Goal: Task Accomplishment & Management: Manage account settings

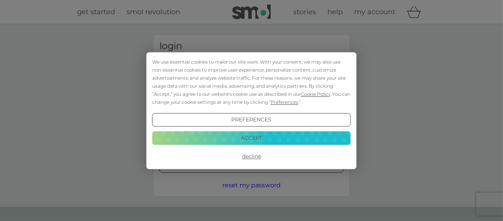
click at [259, 133] on button "Accept" at bounding box center [251, 139] width 199 height 14
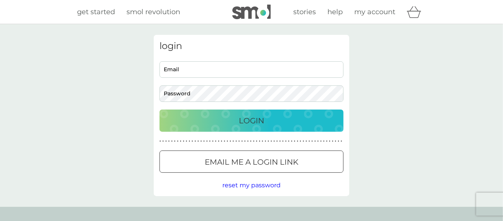
click at [199, 71] on input "Email" at bounding box center [252, 69] width 184 height 16
type input "[EMAIL_ADDRESS][DOMAIN_NAME]"
click at [160, 110] on button "Login" at bounding box center [252, 121] width 184 height 22
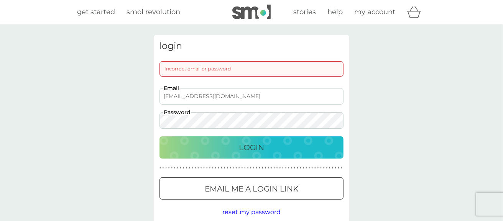
click at [160, 137] on button "Login" at bounding box center [252, 148] width 184 height 22
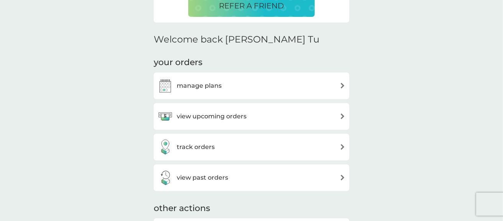
scroll to position [253, 0]
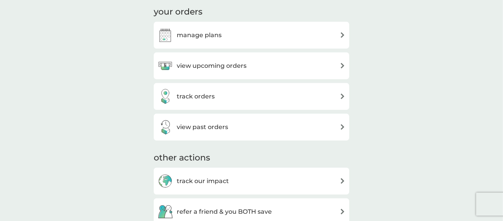
click at [267, 39] on div "manage plans" at bounding box center [252, 35] width 188 height 15
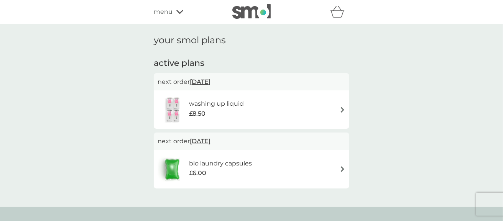
click at [321, 113] on div "washing up liquid £8.50" at bounding box center [252, 109] width 188 height 27
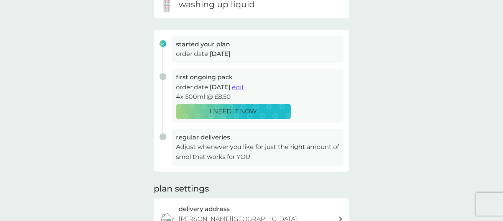
scroll to position [97, 0]
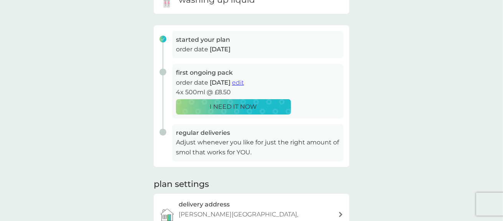
click at [244, 83] on span "edit" at bounding box center [238, 82] width 12 height 7
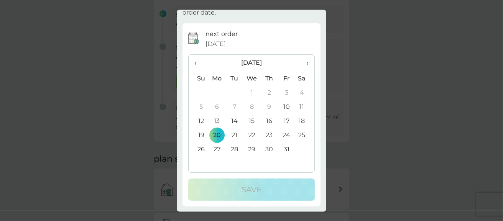
scroll to position [131, 0]
click at [304, 63] on th "›" at bounding box center [304, 63] width 19 height 16
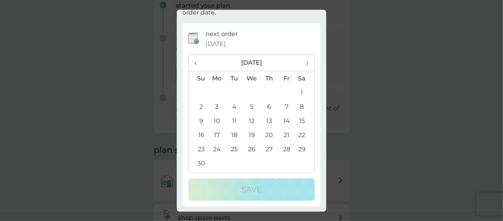
click at [304, 63] on th "›" at bounding box center [304, 63] width 19 height 16
click at [303, 62] on span "›" at bounding box center [305, 63] width 8 height 16
click at [382, 64] on div "extend trial period close Your trial period can be up to 30 weeks. Products wil…" at bounding box center [251, 110] width 503 height 221
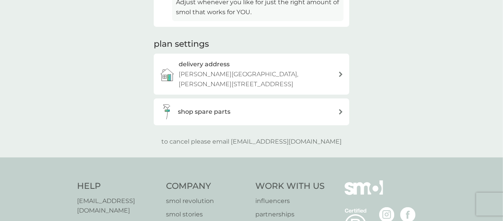
scroll to position [254, 0]
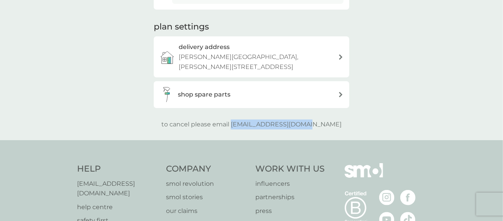
drag, startPoint x: 248, startPoint y: 115, endPoint x: 329, endPoint y: 110, distance: 81.1
click at [329, 120] on div "to cancel please email [EMAIL_ADDRESS][DOMAIN_NAME]" at bounding box center [252, 125] width 196 height 10
copy p "[EMAIL_ADDRESS][DOMAIN_NAME]"
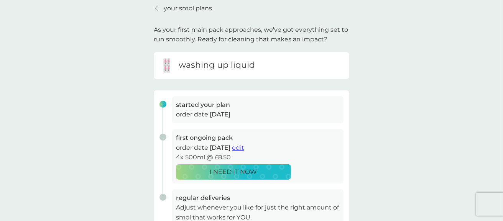
scroll to position [77, 0]
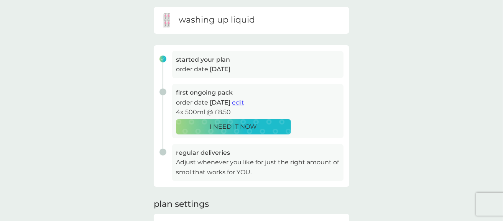
click at [244, 101] on span "edit" at bounding box center [238, 102] width 12 height 7
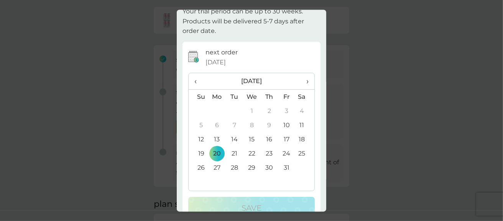
scroll to position [38, 0]
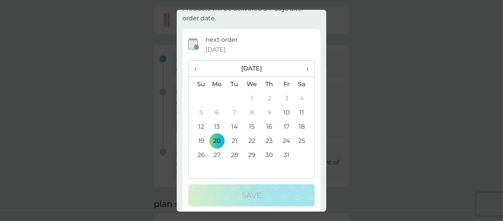
click at [372, 49] on div "extend trial period close Your trial period can be up to 30 weeks. Products wil…" at bounding box center [251, 110] width 503 height 221
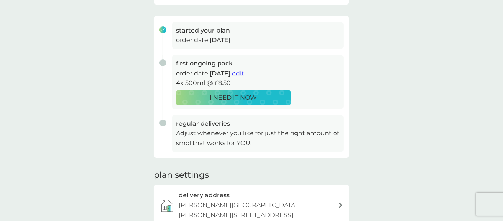
scroll to position [0, 0]
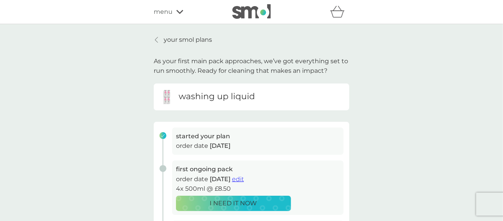
click at [164, 41] on p "your smol plans" at bounding box center [188, 40] width 48 height 10
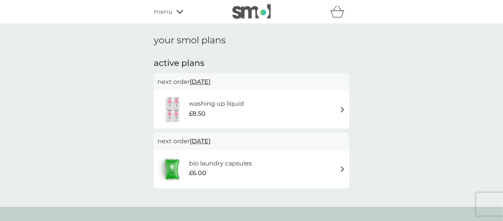
click at [168, 12] on span "menu" at bounding box center [163, 12] width 19 height 10
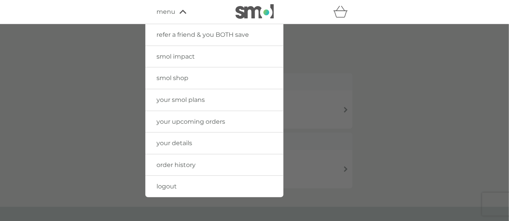
click at [183, 10] on icon at bounding box center [183, 12] width 7 height 4
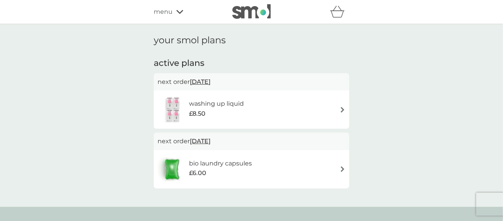
click at [168, 13] on span "menu" at bounding box center [163, 12] width 19 height 10
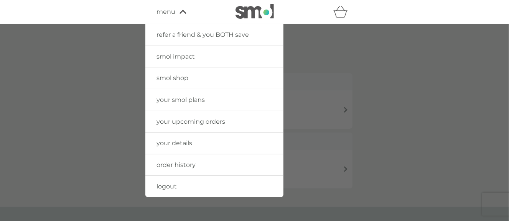
click at [173, 81] on span "smol shop" at bounding box center [173, 77] width 32 height 7
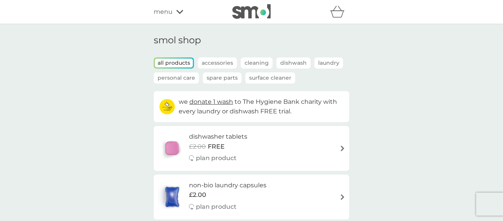
click at [163, 8] on span "menu" at bounding box center [163, 12] width 19 height 10
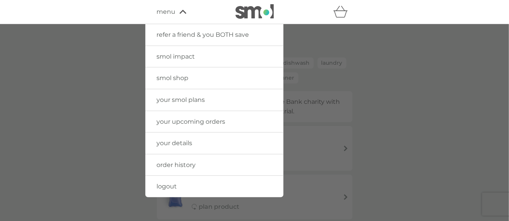
click at [201, 143] on link "your details" at bounding box center [214, 143] width 138 height 21
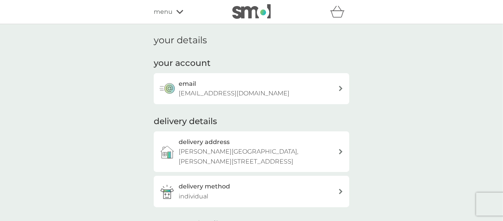
click at [166, 13] on span "menu" at bounding box center [163, 12] width 19 height 10
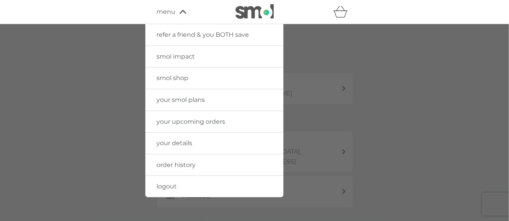
click at [174, 95] on link "your smol plans" at bounding box center [214, 99] width 138 height 21
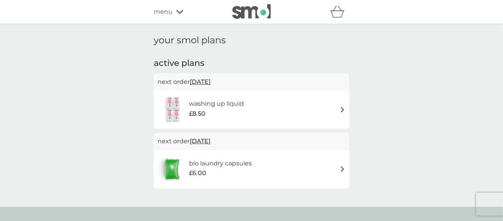
click at [230, 103] on h6 "washing up liquid" at bounding box center [216, 104] width 55 height 10
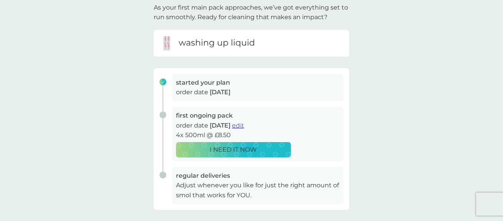
scroll to position [230, 0]
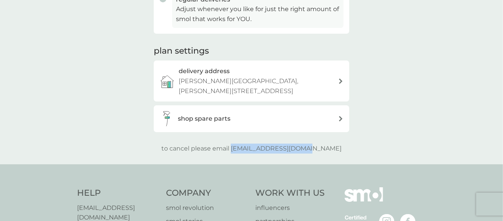
drag, startPoint x: 247, startPoint y: 142, endPoint x: 326, endPoint y: 142, distance: 78.6
click at [326, 144] on div "to cancel please email [EMAIL_ADDRESS][DOMAIN_NAME]" at bounding box center [252, 149] width 196 height 10
copy p "[EMAIL_ADDRESS][DOMAIN_NAME]"
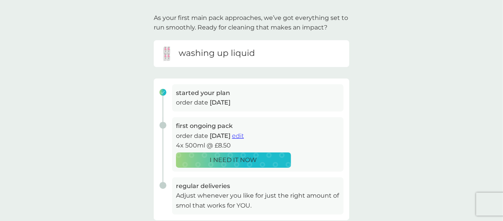
scroll to position [0, 0]
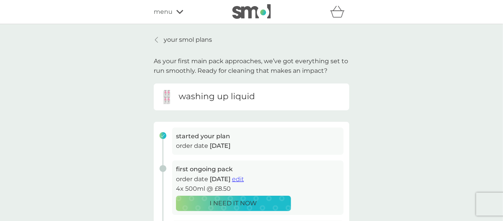
click at [171, 16] on span "menu" at bounding box center [163, 12] width 19 height 10
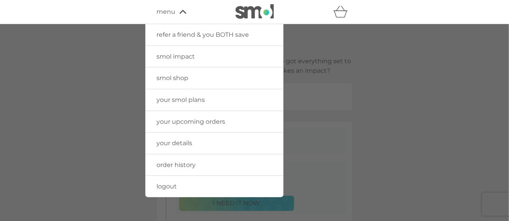
click at [259, 11] on img at bounding box center [255, 11] width 38 height 15
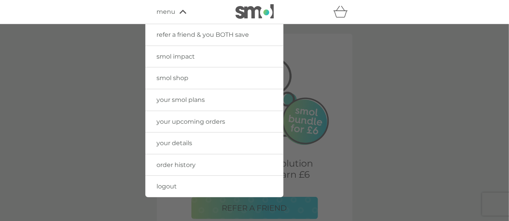
click at [415, 58] on div at bounding box center [254, 134] width 509 height 221
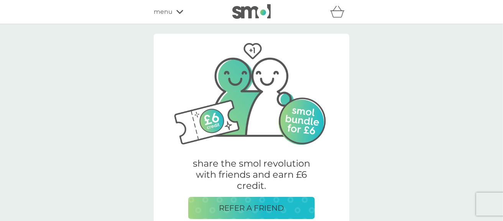
scroll to position [192, 0]
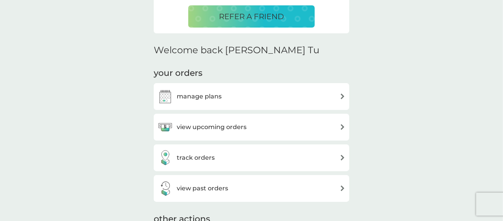
click at [226, 94] on div "manage plans" at bounding box center [252, 96] width 188 height 15
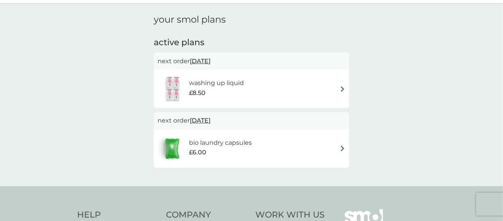
scroll to position [38, 0]
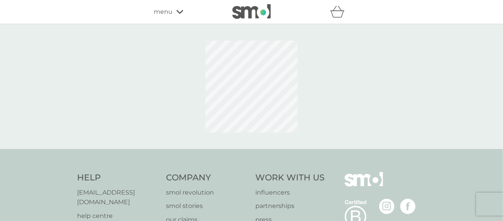
scroll to position [38, 0]
